Goal: Task Accomplishment & Management: Manage account settings

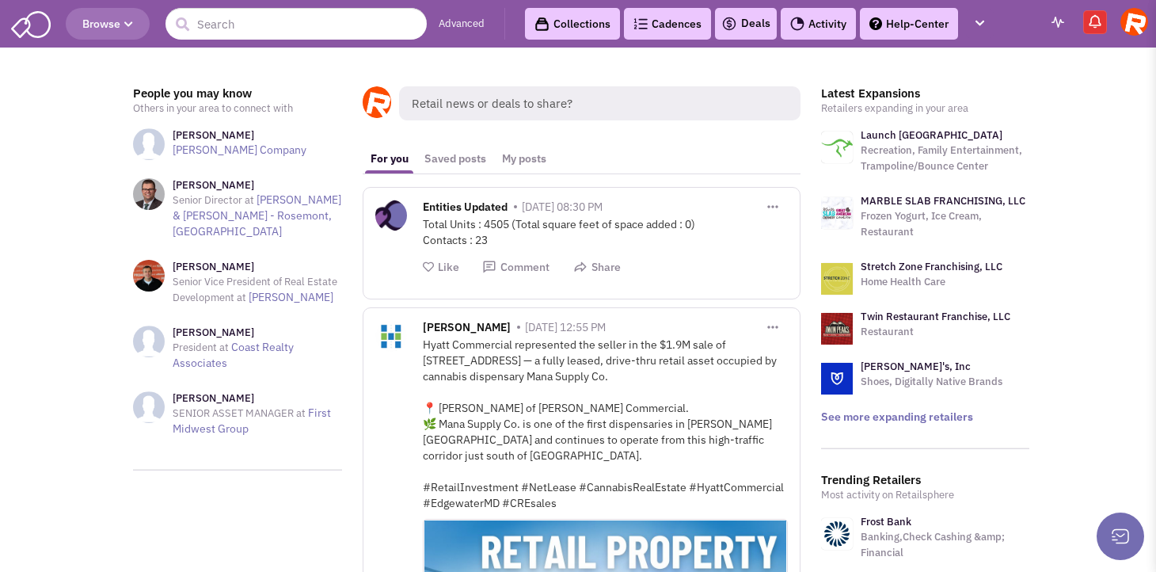
click at [1058, 34] on img at bounding box center [1134, 22] width 28 height 28
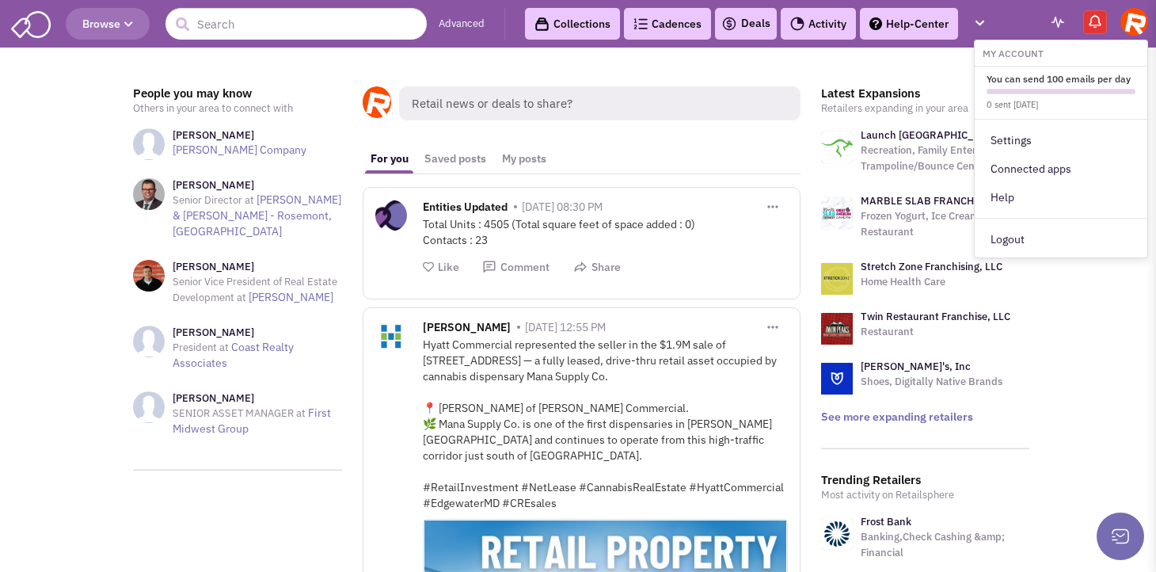
click at [1006, 379] on div "Rothy's, Inc Shoes, Digitally Native Brands" at bounding box center [925, 379] width 209 height 38
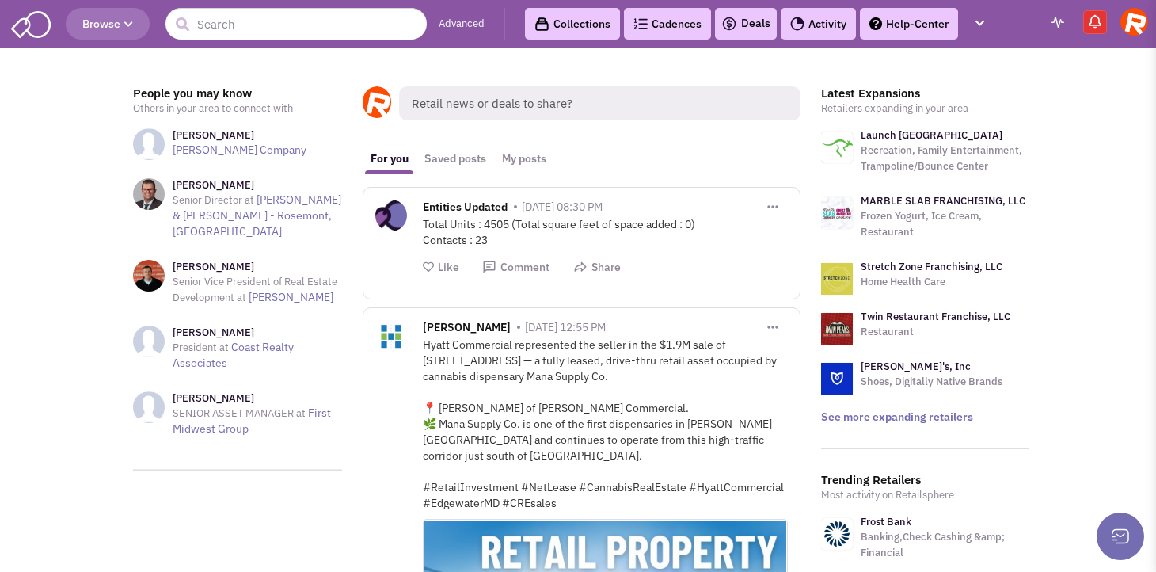
click at [1058, 36] on header "Browse Advanced Collections Cadences 0 Deals Activity Help-Center Calendar" at bounding box center [578, 24] width 1156 height 48
click at [1058, 27] on img at bounding box center [1134, 22] width 28 height 28
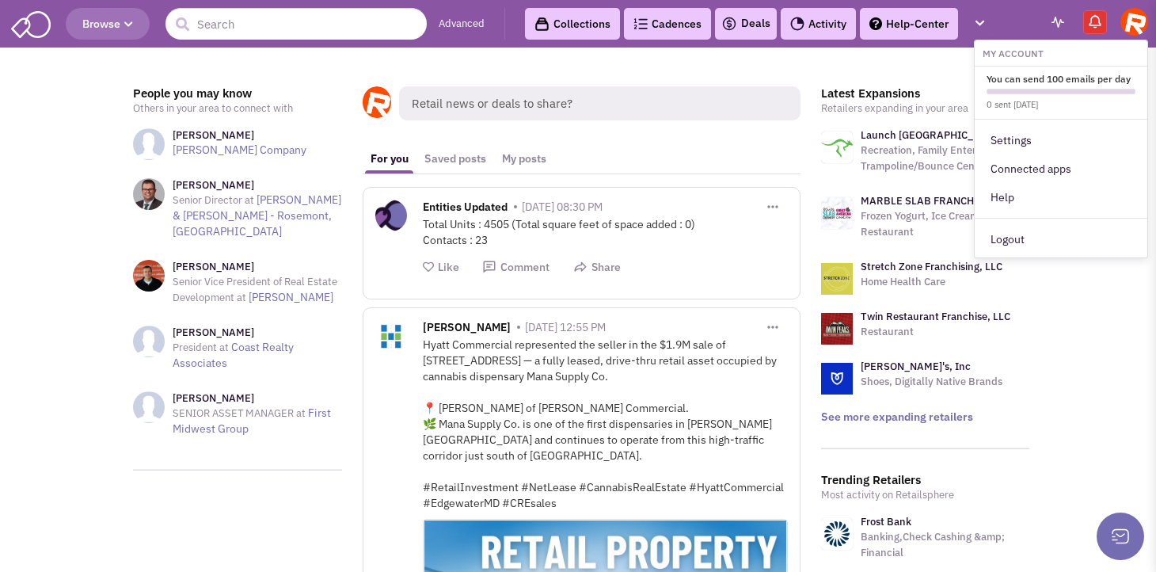
scroll to position [3, 0]
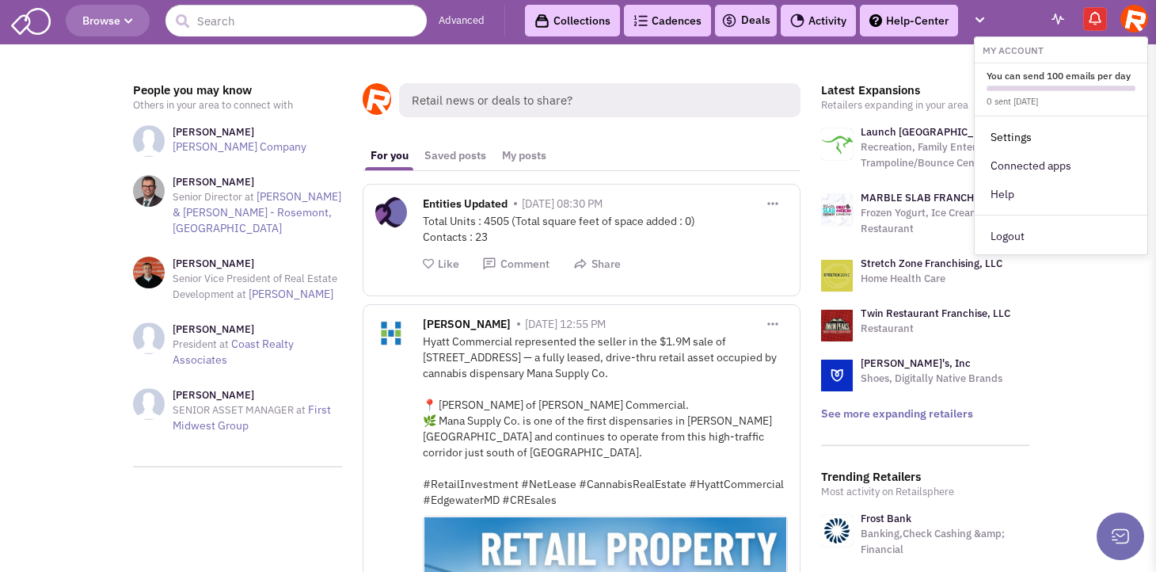
click at [1052, 135] on link "Settings" at bounding box center [1061, 137] width 173 height 29
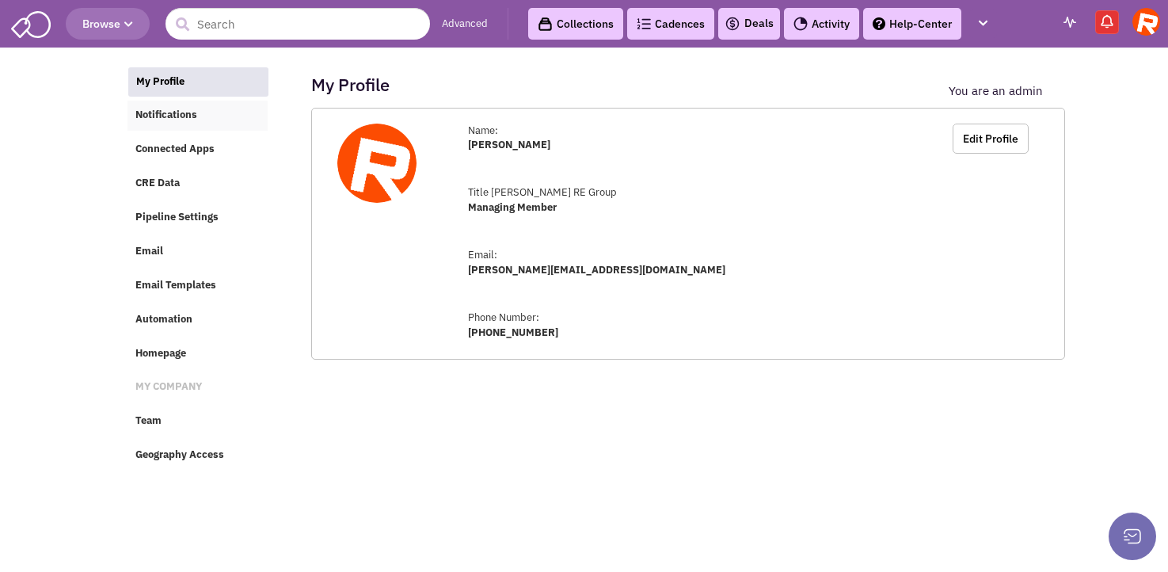
click at [190, 115] on span "Notifications" at bounding box center [166, 114] width 62 height 13
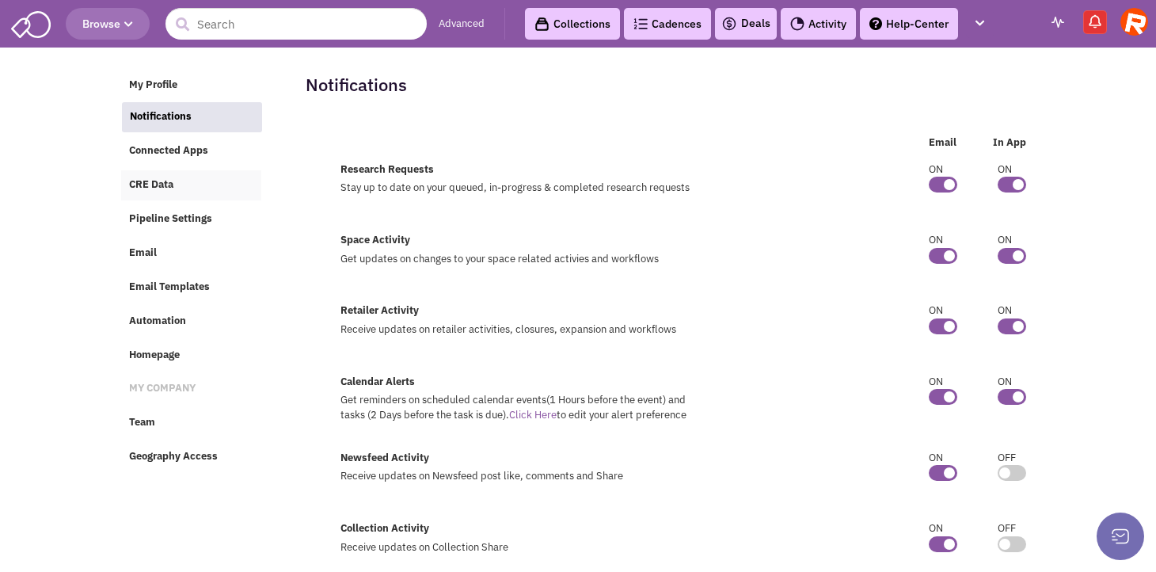
drag, startPoint x: 181, startPoint y: 182, endPoint x: 190, endPoint y: 182, distance: 8.7
click at [181, 182] on link "CRE Data" at bounding box center [191, 185] width 140 height 30
